Goal: Task Accomplishment & Management: Complete application form

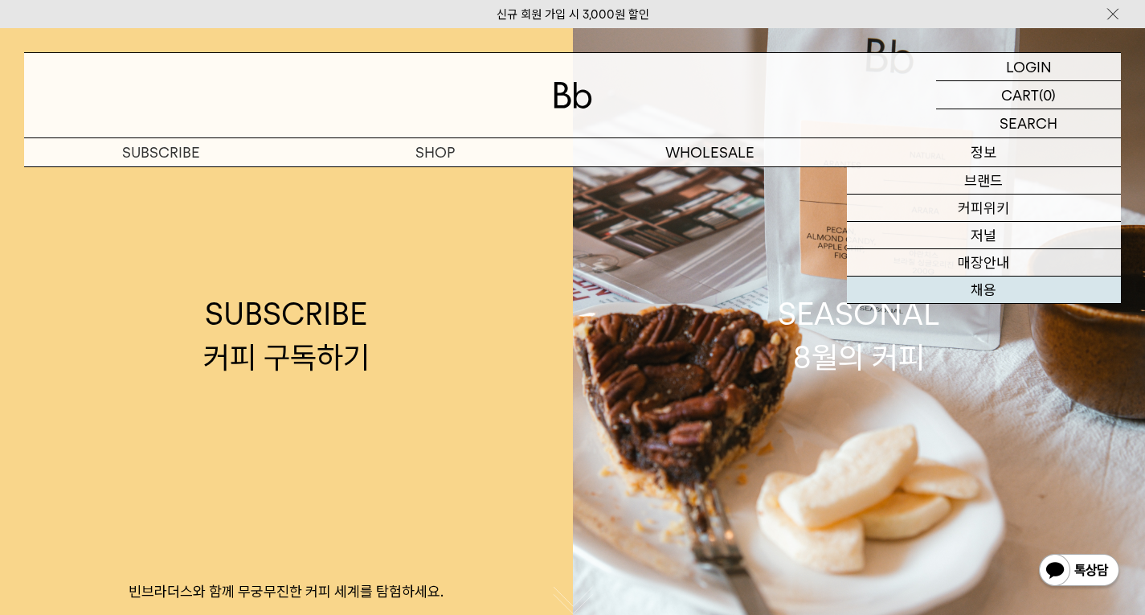
click at [978, 290] on link "채용" at bounding box center [984, 289] width 274 height 27
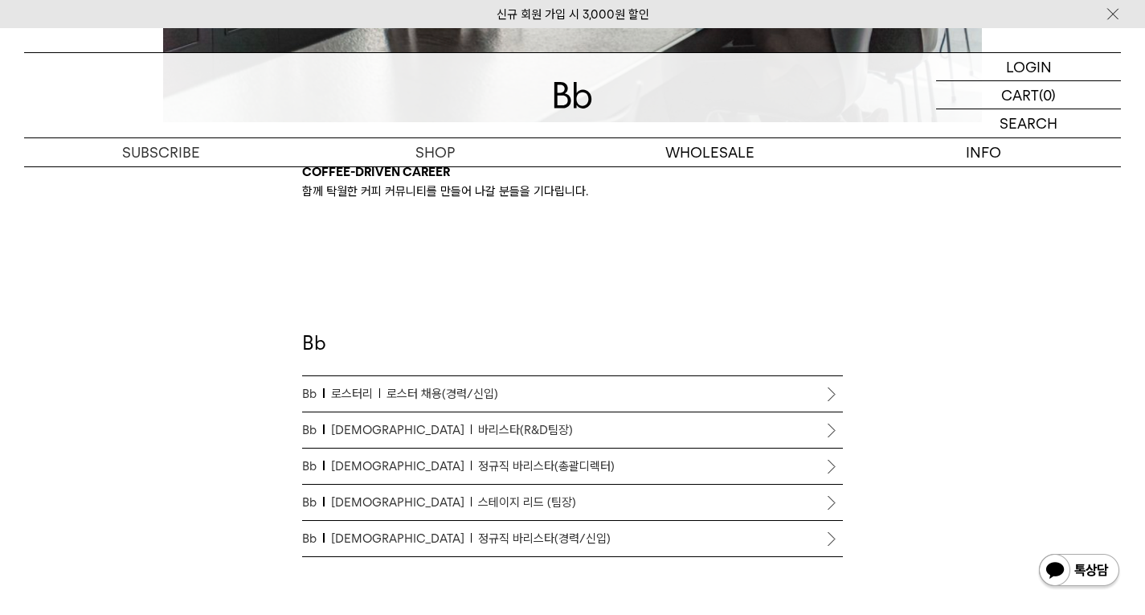
scroll to position [771, 0]
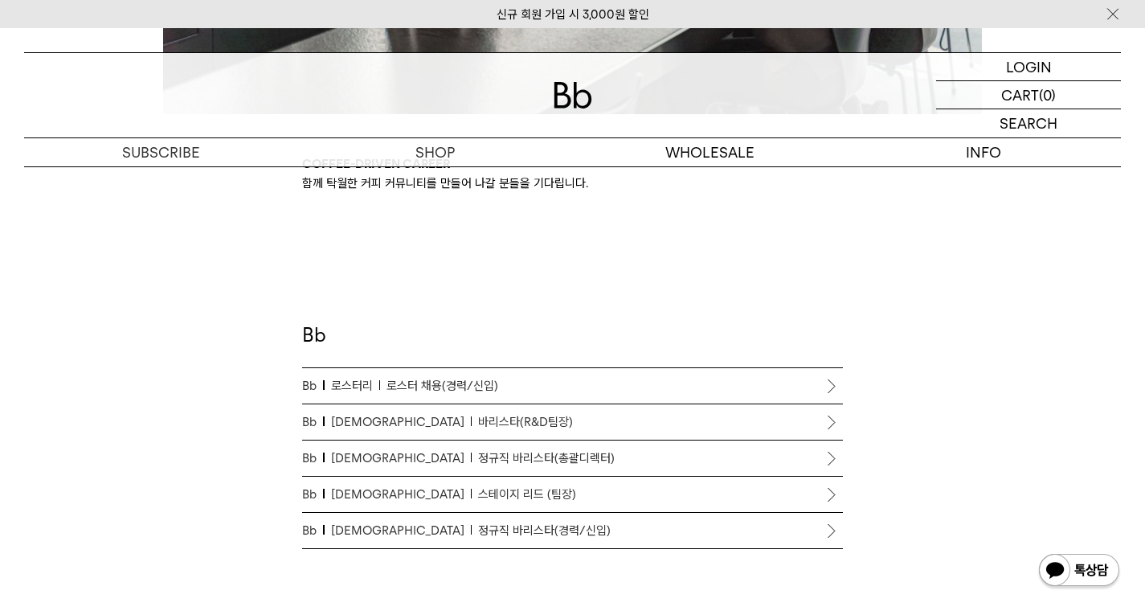
click at [489, 382] on span "로스터 채용(경력/신입)" at bounding box center [443, 385] width 112 height 19
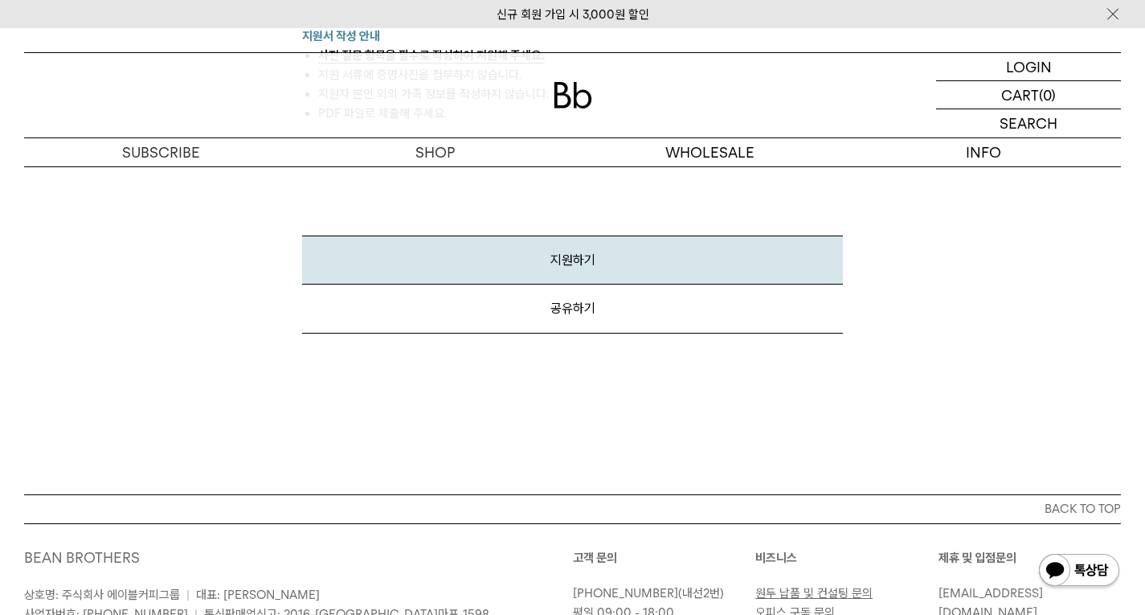
scroll to position [2186, 0]
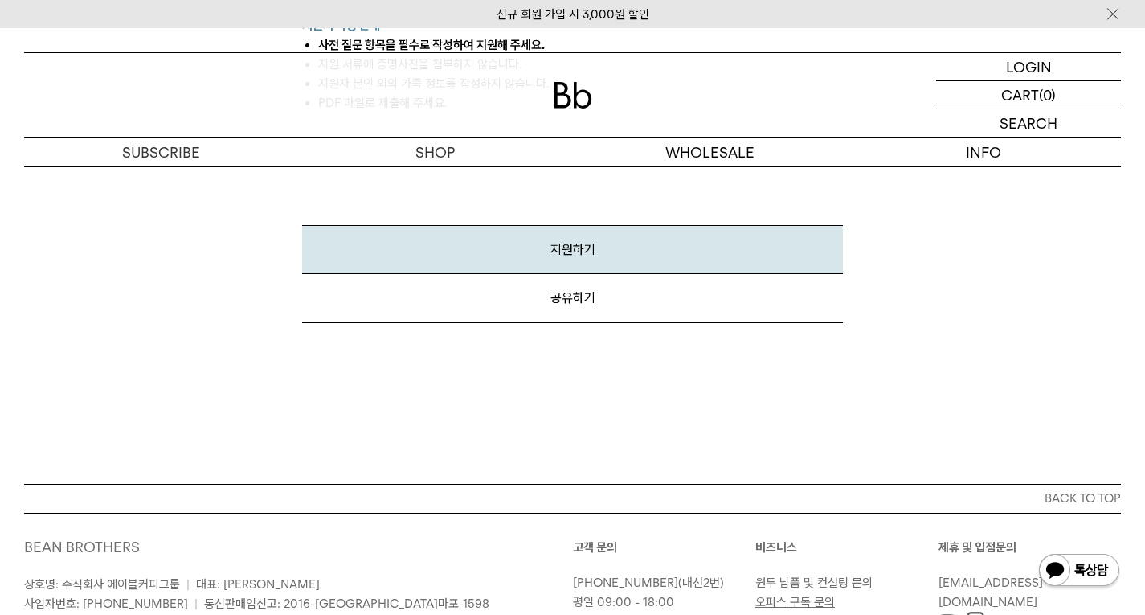
click at [585, 251] on link "지원하기" at bounding box center [572, 249] width 541 height 49
